Goal: Check status: Check status

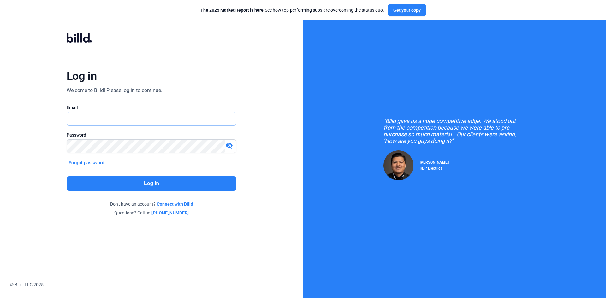
type input "[EMAIL_ADDRESS][DOMAIN_NAME]"
click at [198, 185] on button "Log in" at bounding box center [152, 183] width 170 height 15
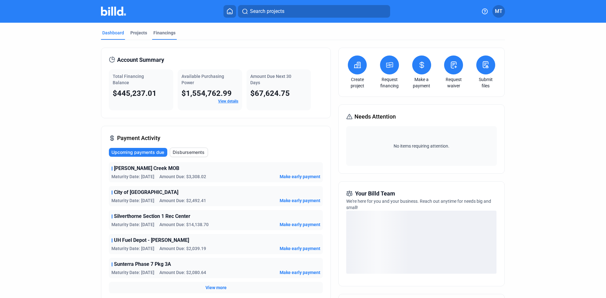
click at [167, 33] on div "Financings" at bounding box center [164, 33] width 22 height 6
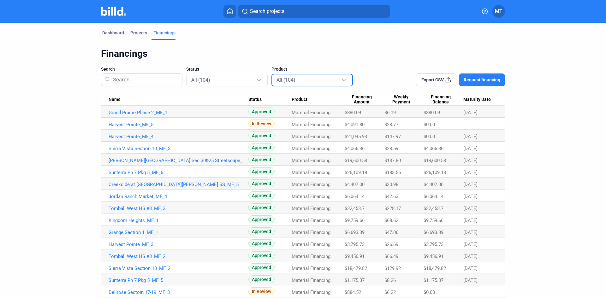
click at [306, 81] on div "All (104)" at bounding box center [308, 80] width 65 height 8
click at [251, 79] on div at bounding box center [303, 149] width 606 height 298
click at [257, 79] on div at bounding box center [259, 79] width 4 height 4
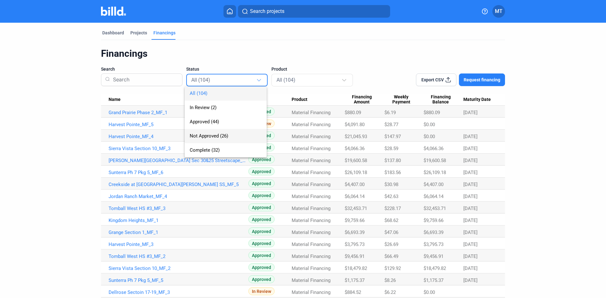
click at [219, 139] on span "Not Approved (26)" at bounding box center [226, 136] width 72 height 14
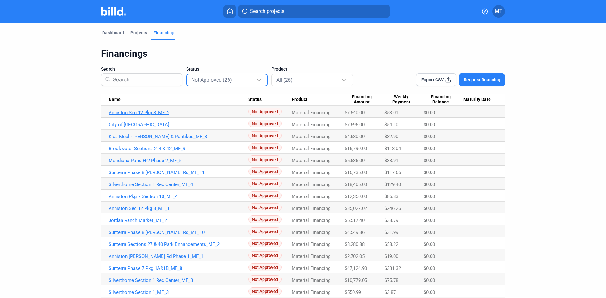
click at [156, 111] on link "Anniston Sec 12 Pkg 8_MF_2" at bounding box center [179, 113] width 140 height 6
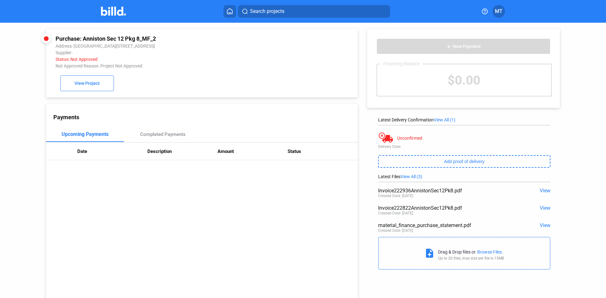
click at [541, 190] on span "View" at bounding box center [544, 191] width 11 height 6
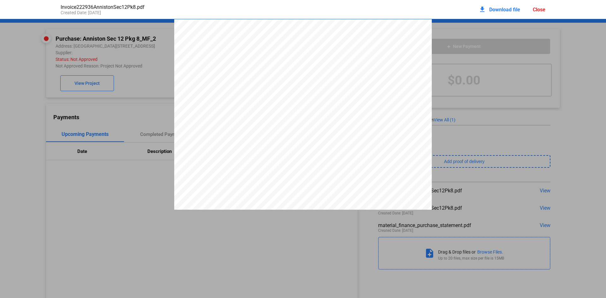
scroll to position [3, 0]
click at [539, 9] on div "Close" at bounding box center [538, 10] width 13 height 6
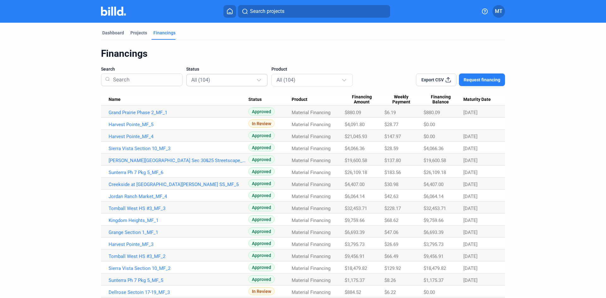
click at [236, 79] on div "All (104)" at bounding box center [223, 80] width 65 height 8
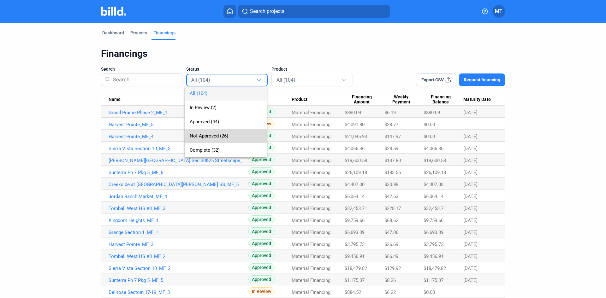
click at [207, 131] on span "Not Approved (26)" at bounding box center [226, 136] width 72 height 14
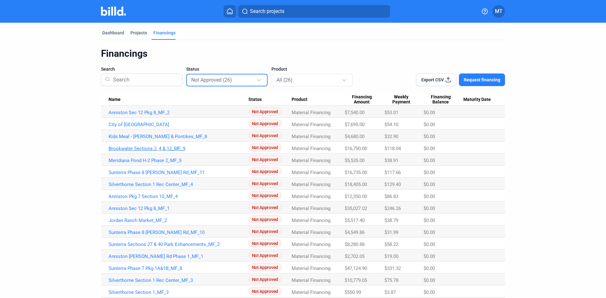
click at [173, 148] on link "Brookwater Sections 2, 4 & 12_MF_9" at bounding box center [179, 149] width 140 height 6
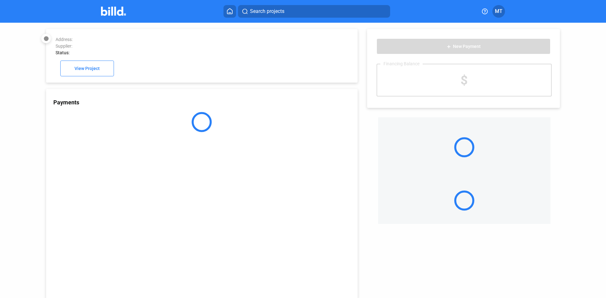
click at [170, 146] on div "Payments" at bounding box center [201, 194] width 311 height 210
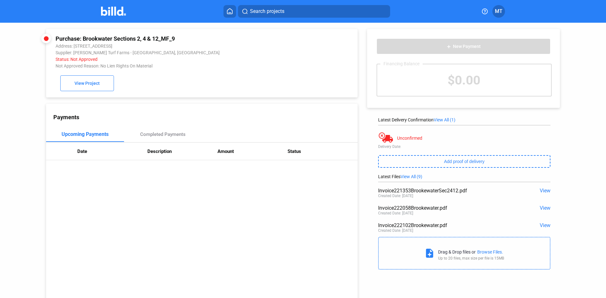
click at [540, 191] on span "View" at bounding box center [544, 191] width 11 height 6
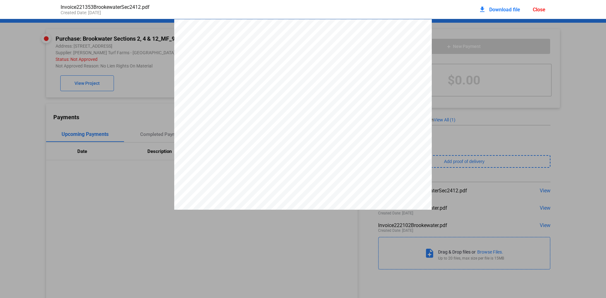
scroll to position [3, 0]
click at [537, 11] on div "Close" at bounding box center [538, 10] width 13 height 6
